Goal: Task Accomplishment & Management: Complete application form

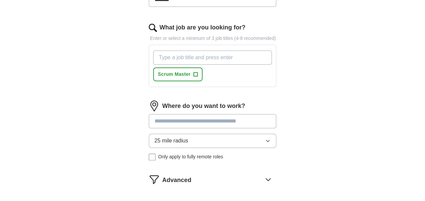
scroll to position [212, 0]
click at [169, 119] on input at bounding box center [213, 120] width 128 height 14
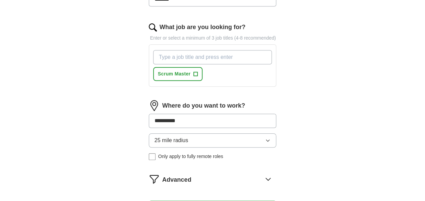
type input "**********"
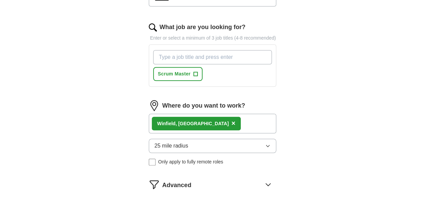
click at [176, 145] on span "25 mile radius" at bounding box center [171, 146] width 34 height 8
click at [191, 142] on button "25 mile radius" at bounding box center [213, 145] width 128 height 14
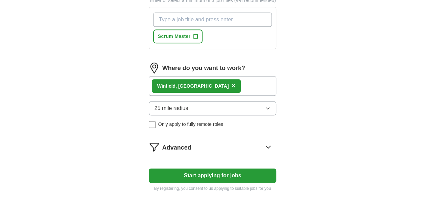
scroll to position [250, 0]
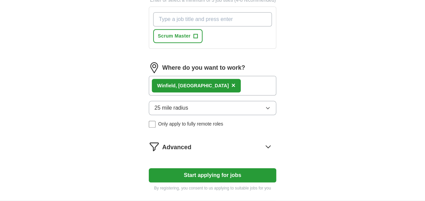
click at [217, 106] on button "25 mile radius" at bounding box center [213, 108] width 128 height 14
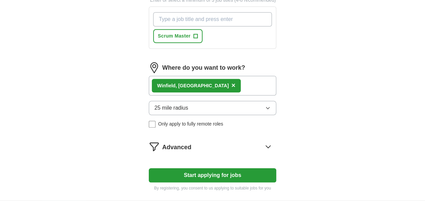
click at [178, 106] on span "25 mile radius" at bounding box center [171, 108] width 34 height 8
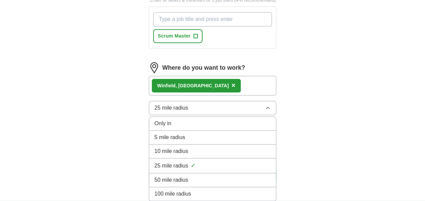
click at [178, 178] on span "50 mile radius" at bounding box center [171, 180] width 34 height 8
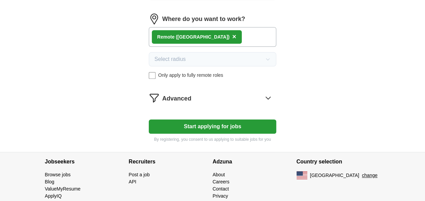
scroll to position [299, 0]
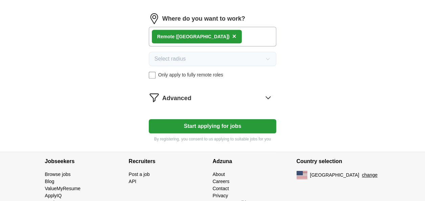
click at [188, 122] on button "Start applying for jobs" at bounding box center [213, 126] width 128 height 14
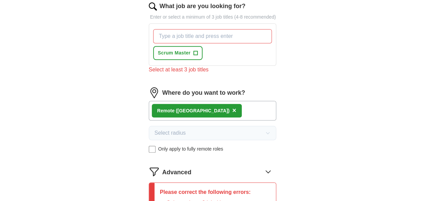
scroll to position [230, 0]
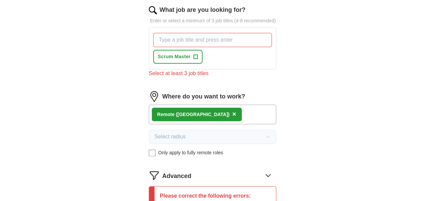
click at [193, 36] on input "What job are you looking for?" at bounding box center [212, 40] width 119 height 14
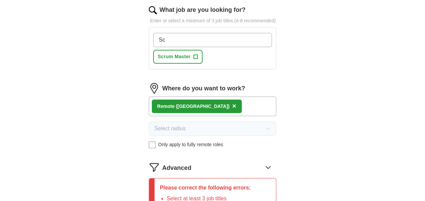
type input "S"
type input "Technical Scrum Master"
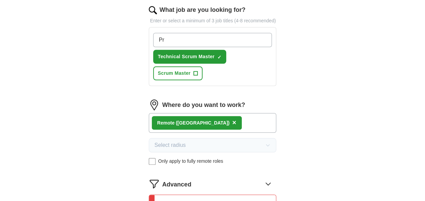
type input "P"
type input "Technical Project Manager"
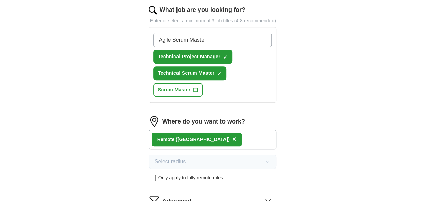
type input "Agile Scrum Master"
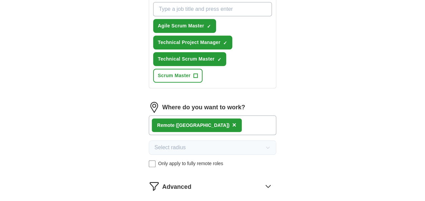
scroll to position [261, 0]
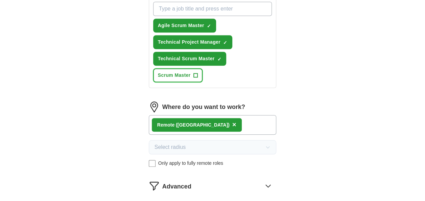
click at [195, 73] on span "+" at bounding box center [195, 75] width 4 height 5
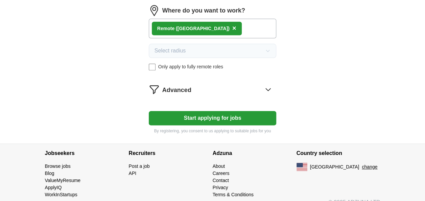
scroll to position [358, 0]
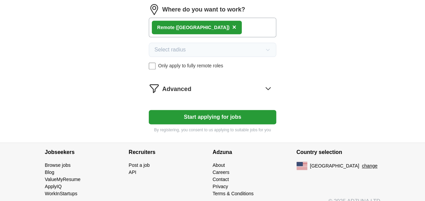
click at [266, 84] on icon at bounding box center [267, 88] width 11 height 11
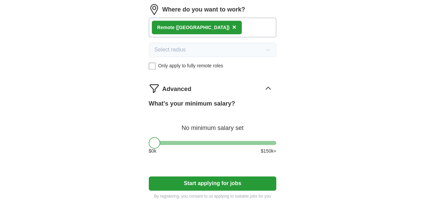
click at [214, 181] on button "Start applying for jobs" at bounding box center [213, 183] width 128 height 14
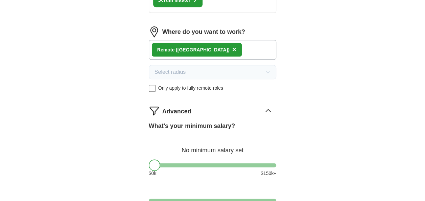
select select "**"
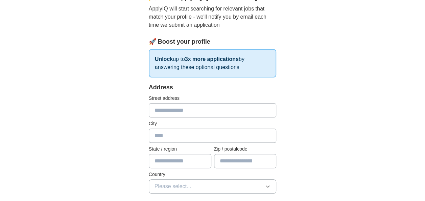
scroll to position [73, 0]
click at [172, 108] on input "text" at bounding box center [213, 110] width 128 height 14
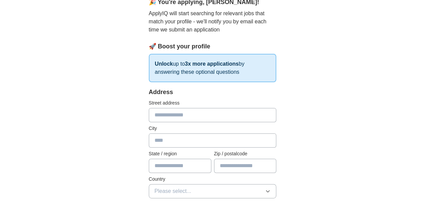
scroll to position [78, 0]
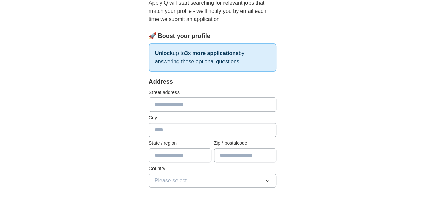
type input "*"
click at [159, 128] on input "text" at bounding box center [213, 130] width 128 height 14
type input "**********"
click at [178, 154] on input "text" at bounding box center [180, 155] width 62 height 14
type input "**"
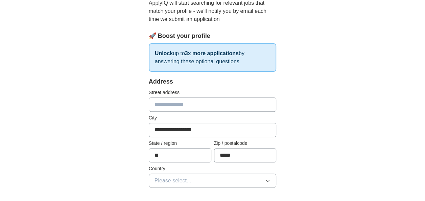
type input "*****"
click at [177, 176] on span "Please select..." at bounding box center [172, 180] width 37 height 8
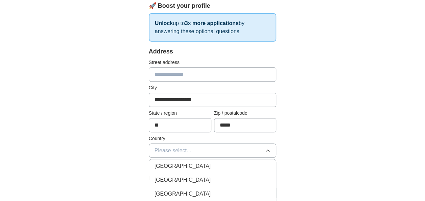
scroll to position [108, 0]
click at [177, 175] on span "[GEOGRAPHIC_DATA]" at bounding box center [182, 179] width 56 height 8
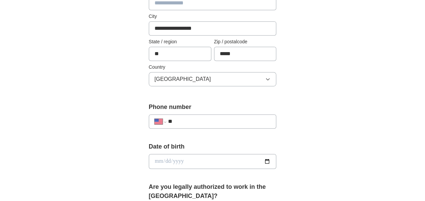
scroll to position [181, 0]
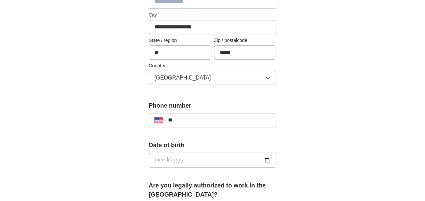
click at [188, 117] on input "**" at bounding box center [219, 120] width 103 height 8
type input "**********"
click at [174, 157] on input "date" at bounding box center [213, 159] width 128 height 15
click at [154, 157] on input "date" at bounding box center [213, 159] width 128 height 15
type input "**********"
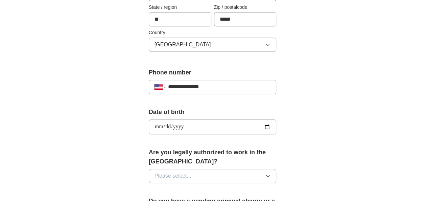
scroll to position [217, 0]
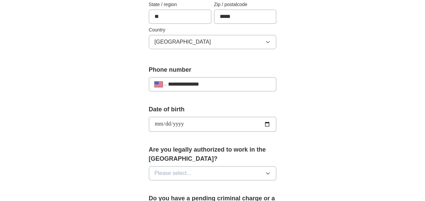
click at [169, 175] on span "Please select..." at bounding box center [172, 173] width 37 height 8
click at [169, 185] on div "Yes" at bounding box center [212, 188] width 116 height 8
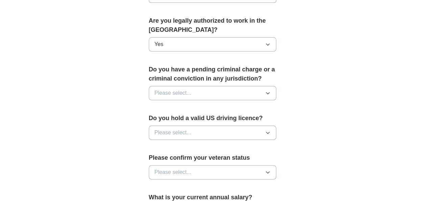
scroll to position [363, 0]
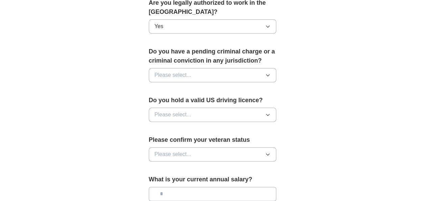
click at [199, 72] on button "Please select..." at bounding box center [213, 75] width 128 height 14
click at [190, 106] on div "No" at bounding box center [212, 104] width 116 height 8
click at [190, 110] on span "Please select..." at bounding box center [172, 114] width 37 height 8
click at [185, 126] on div "Yes" at bounding box center [212, 130] width 116 height 8
click at [185, 150] on span "Please select..." at bounding box center [172, 154] width 37 height 8
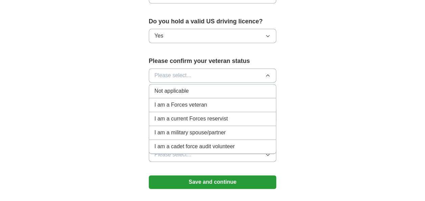
scroll to position [442, 0]
click at [182, 84] on li "Not applicable" at bounding box center [212, 91] width 127 height 14
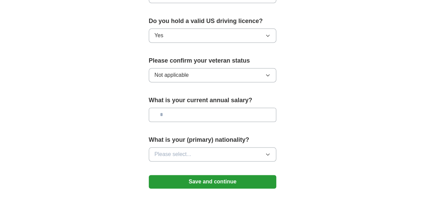
click at [182, 115] on input "text" at bounding box center [213, 114] width 128 height 14
type input "********"
click at [179, 153] on span "Please select..." at bounding box center [172, 154] width 37 height 8
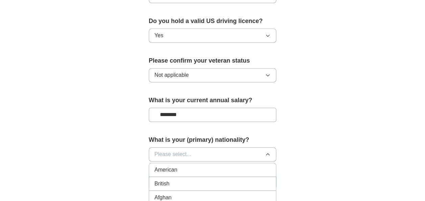
click at [178, 168] on div "American" at bounding box center [212, 170] width 116 height 8
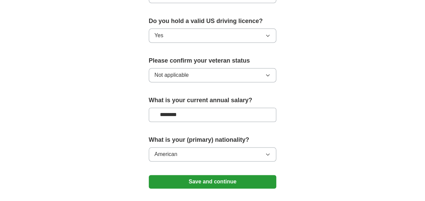
click at [186, 179] on button "Save and continue" at bounding box center [213, 182] width 128 height 14
